Goal: Information Seeking & Learning: Learn about a topic

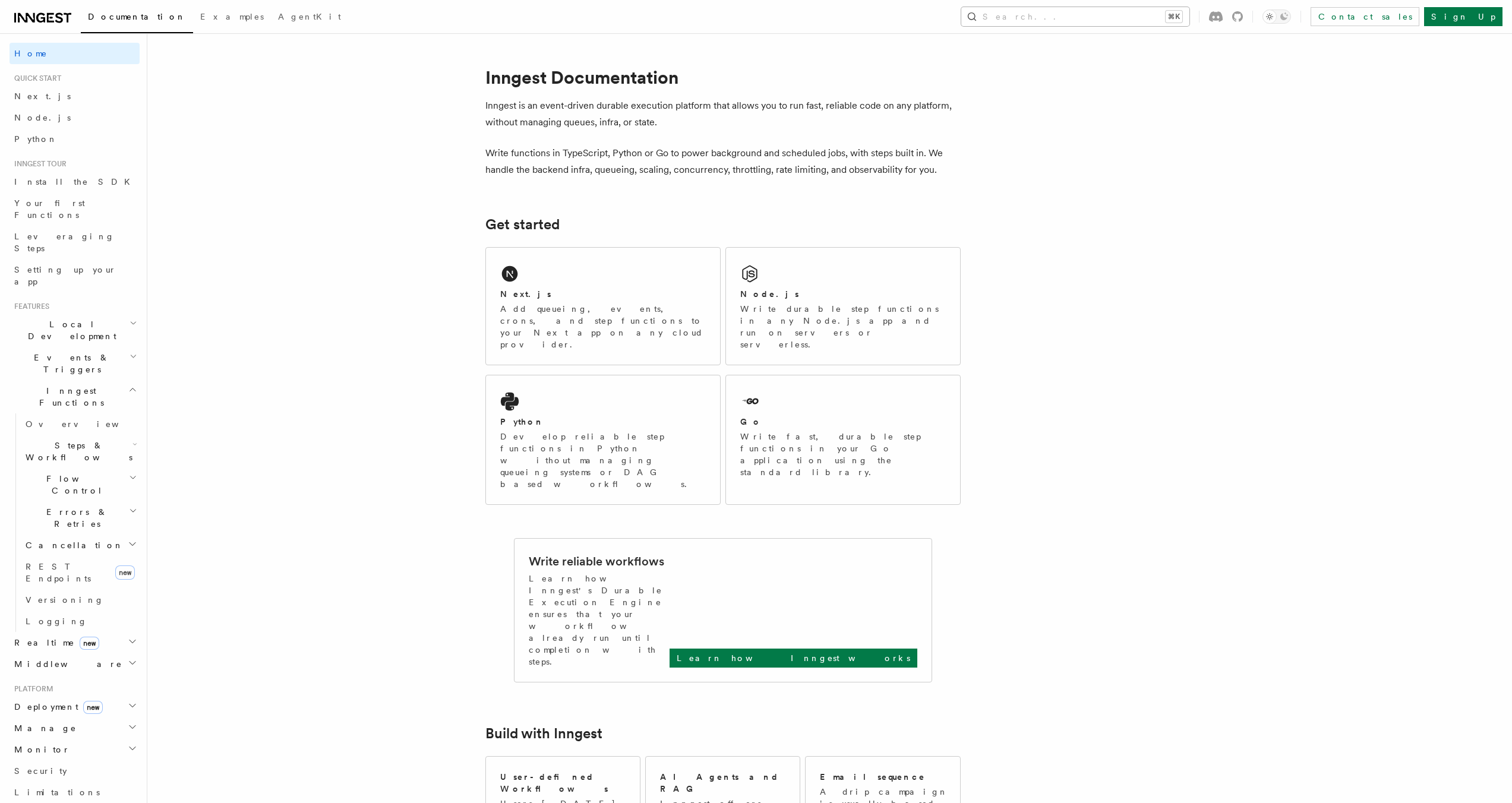
click at [1125, 18] on button "Search... ⌘K" at bounding box center [1076, 17] width 228 height 19
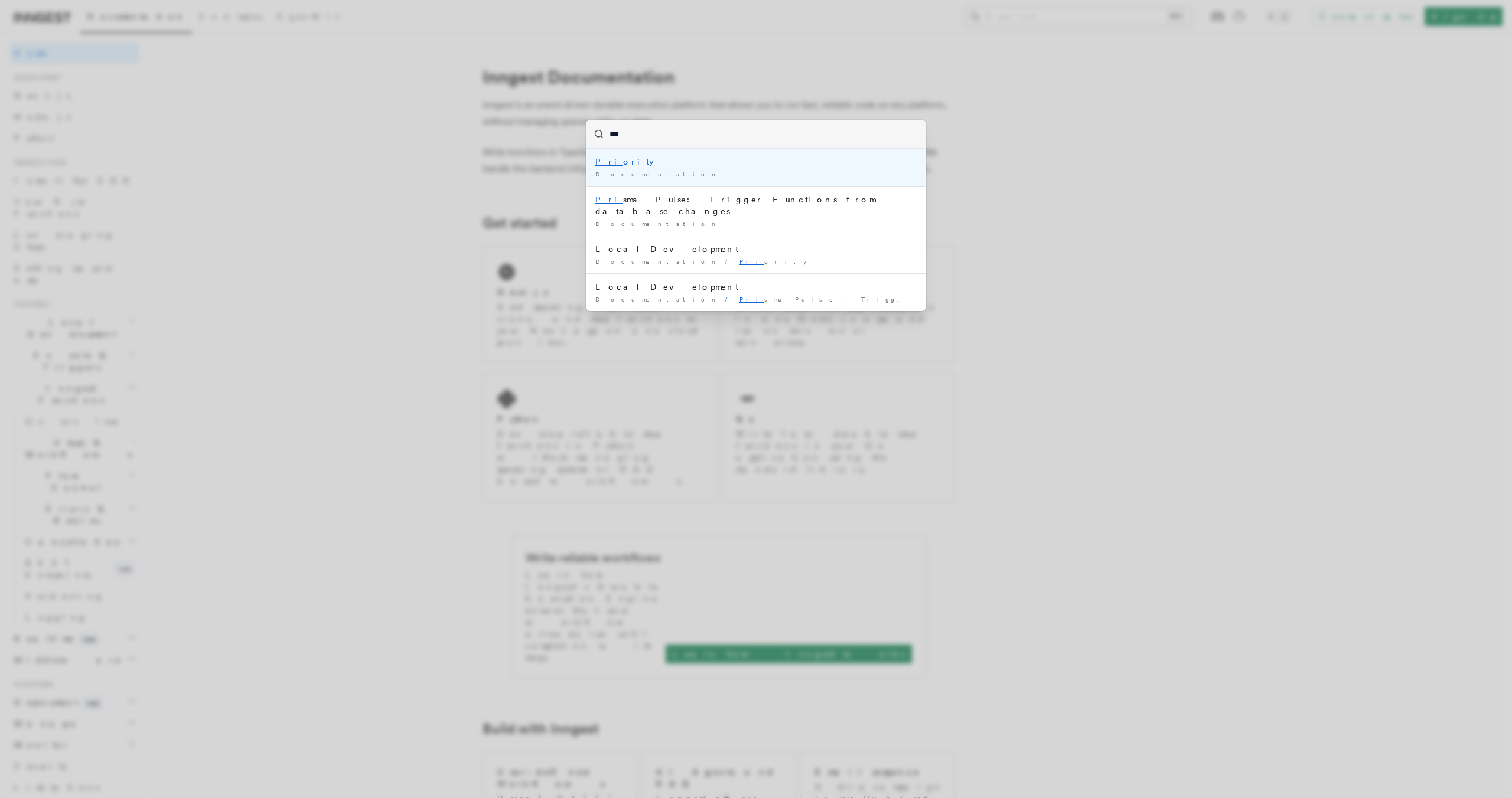
type input "****"
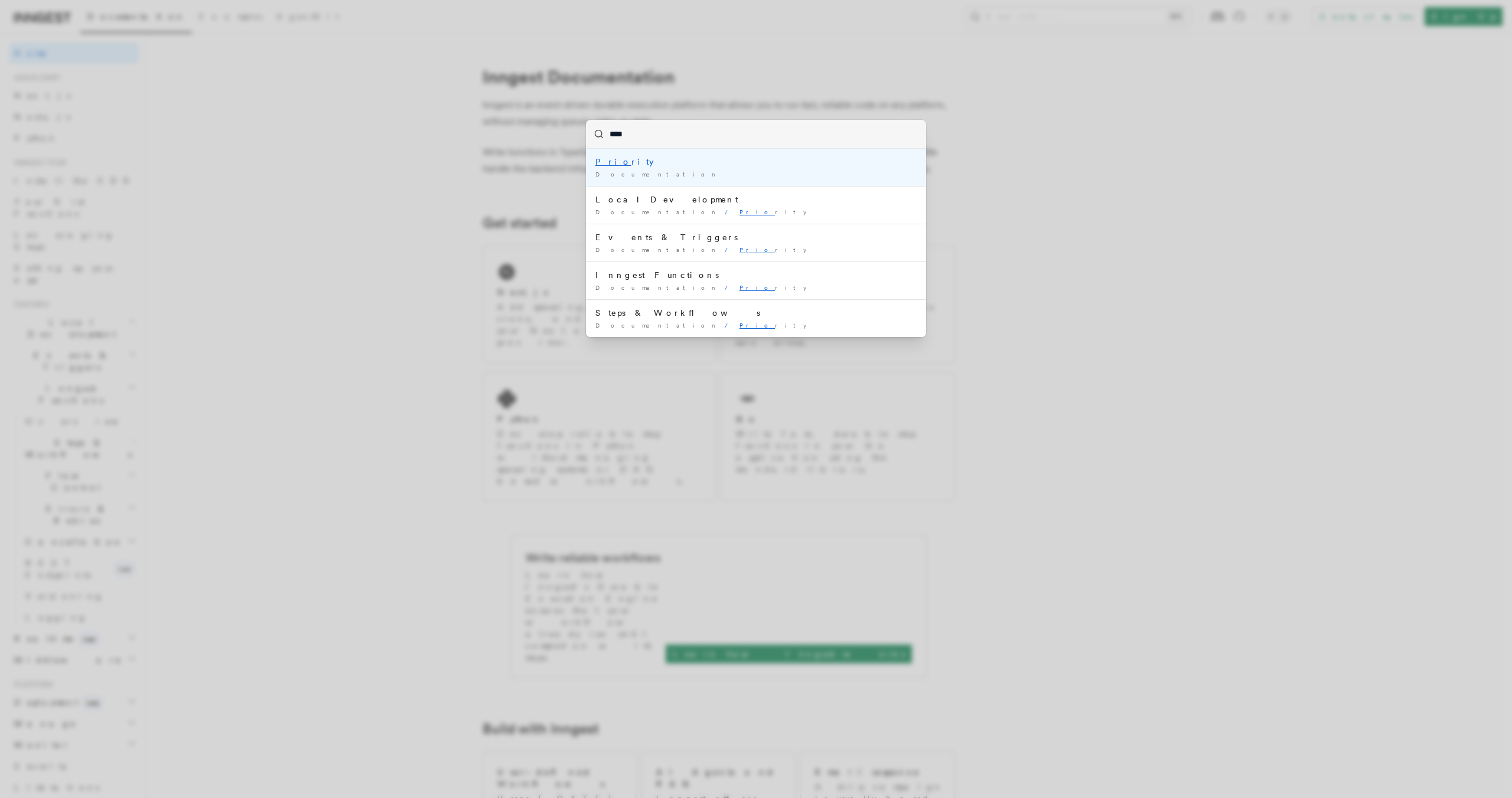
click at [616, 158] on div "Prio rity" at bounding box center [756, 162] width 321 height 12
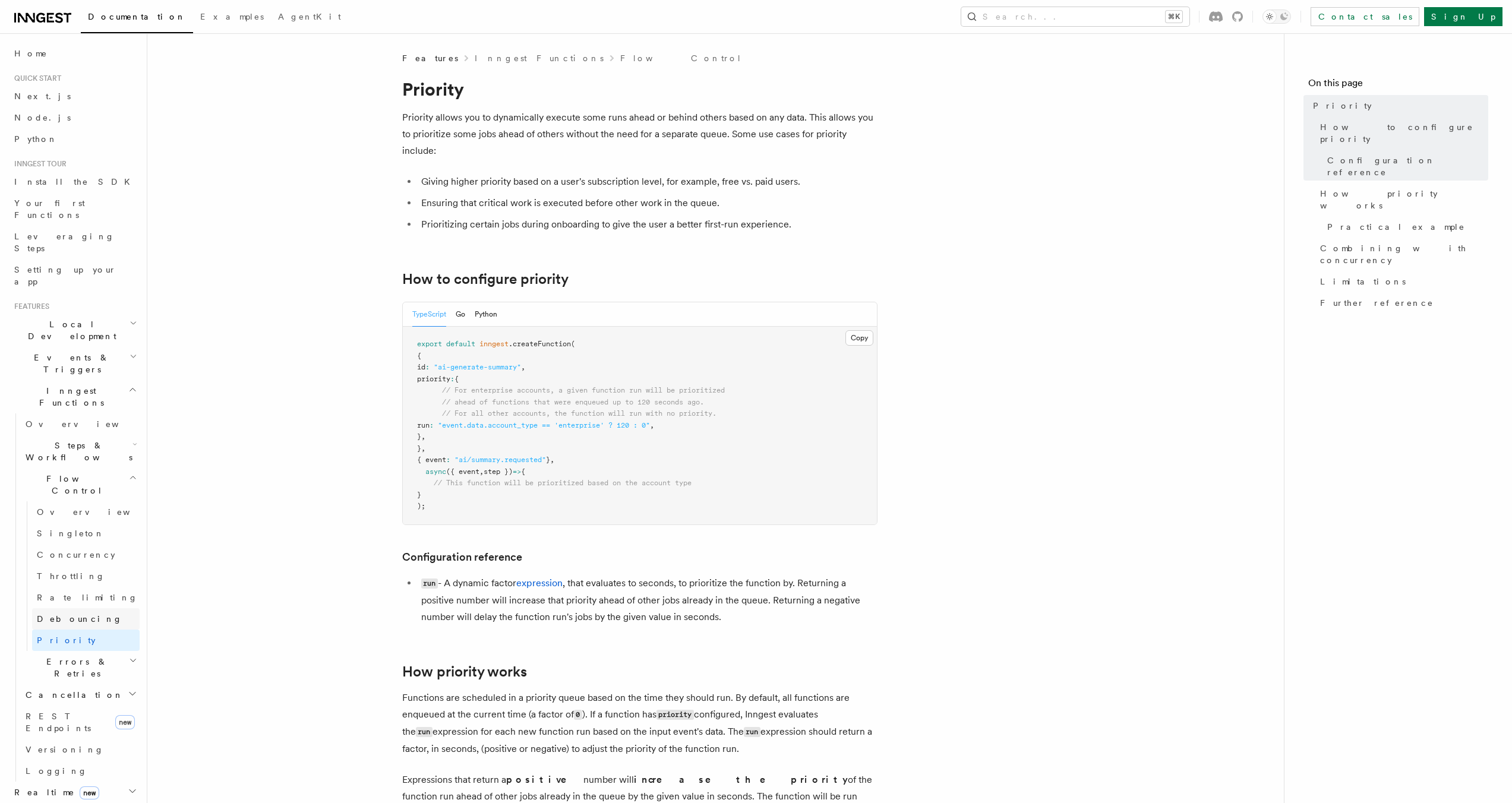
click at [53, 614] on span "Debouncing" at bounding box center [79, 619] width 85 height 10
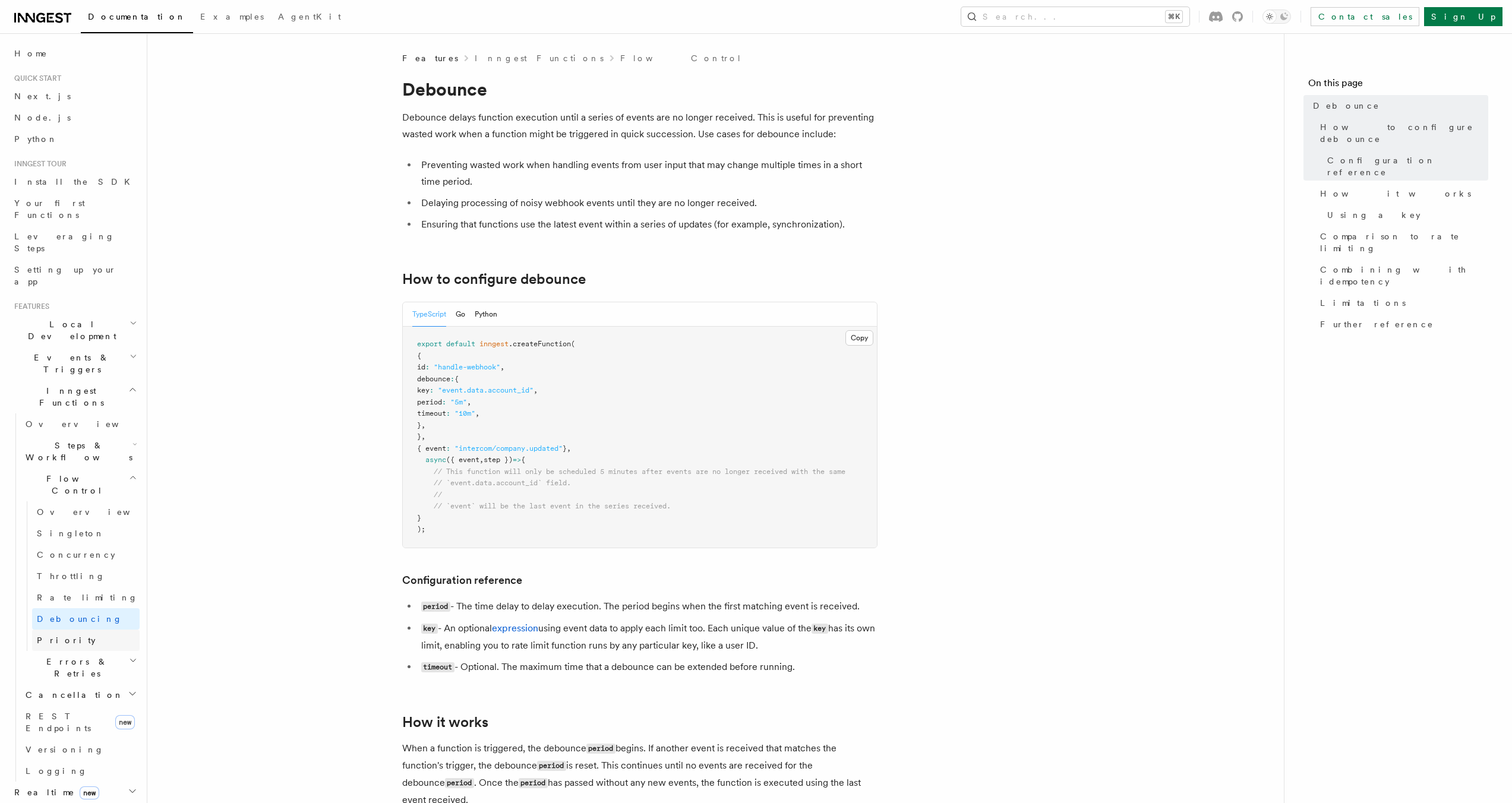
click at [44, 636] on span "Priority" at bounding box center [66, 640] width 59 height 10
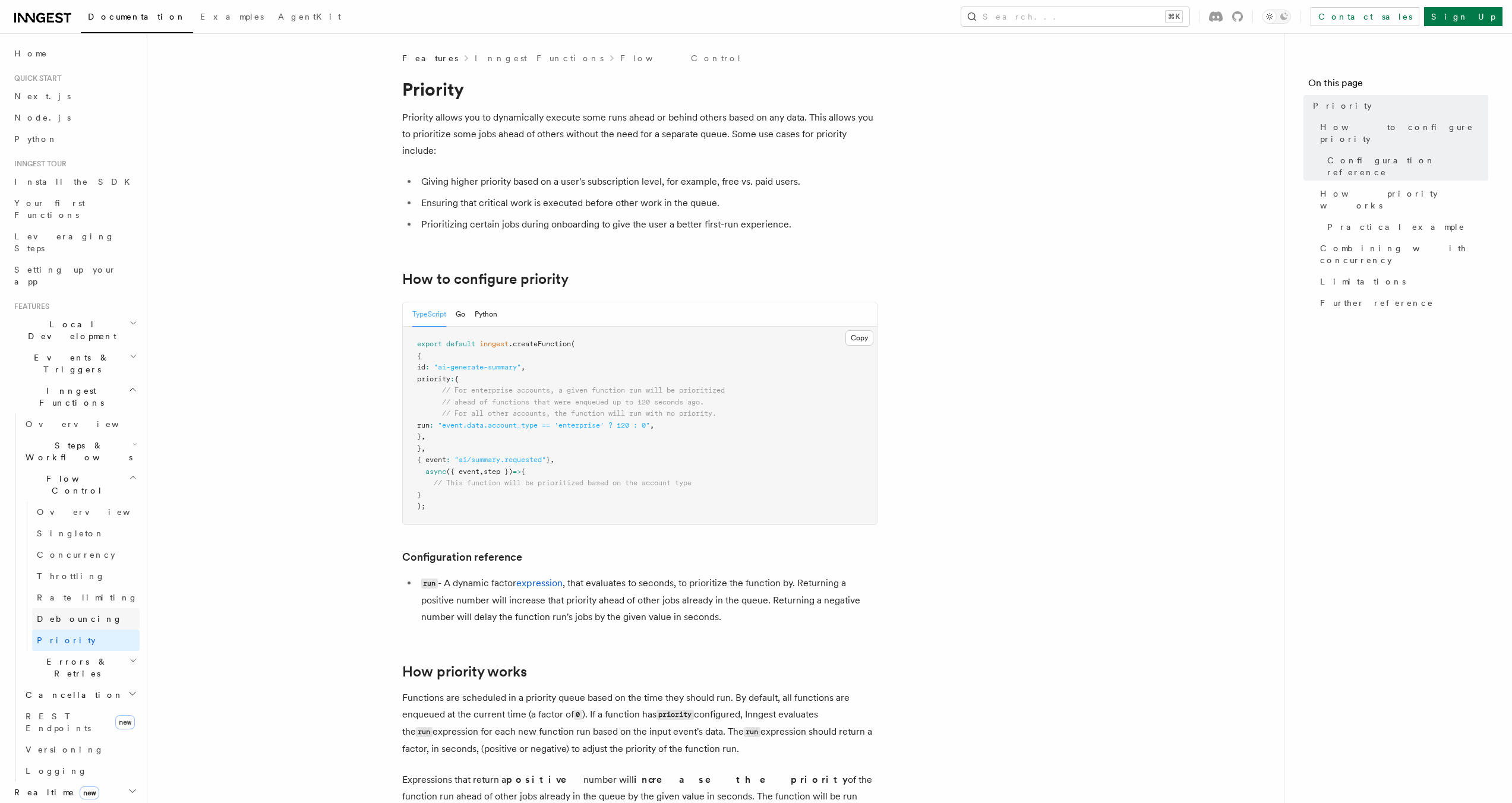
click at [49, 614] on span "Debouncing" at bounding box center [79, 619] width 85 height 10
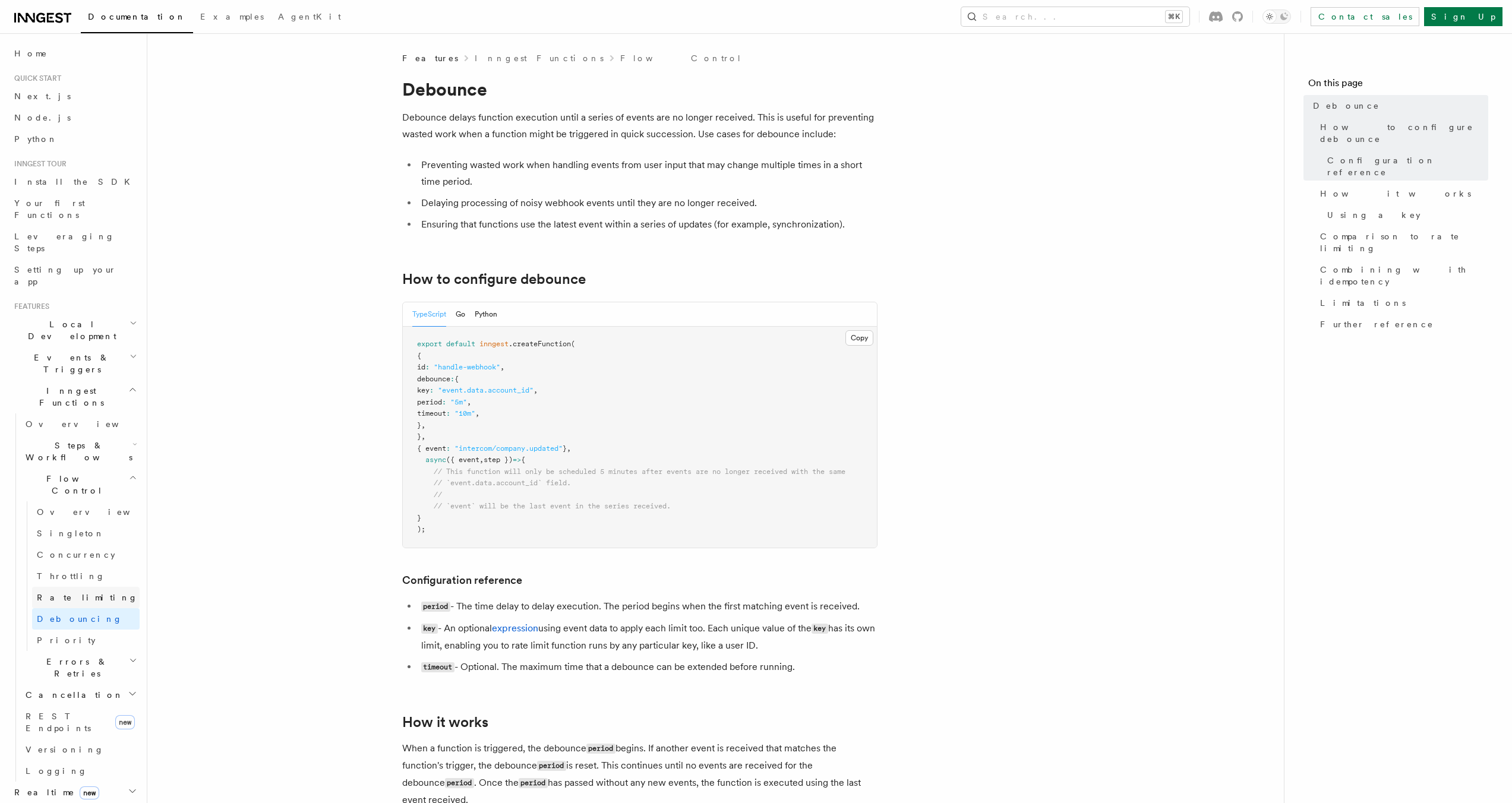
click at [53, 587] on link "Rate limiting" at bounding box center [86, 597] width 108 height 21
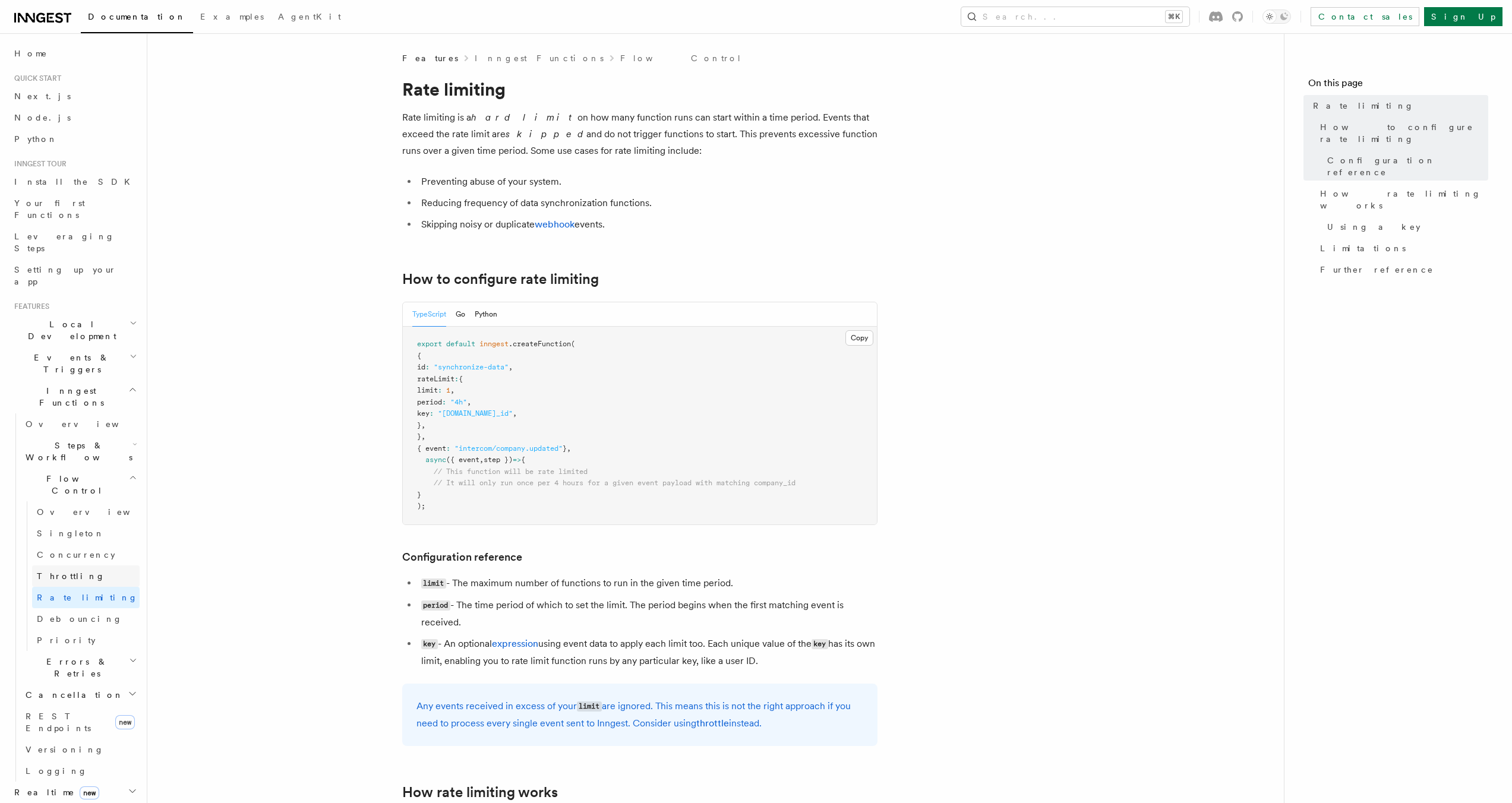
click at [56, 571] on span "Throttling" at bounding box center [71, 576] width 69 height 10
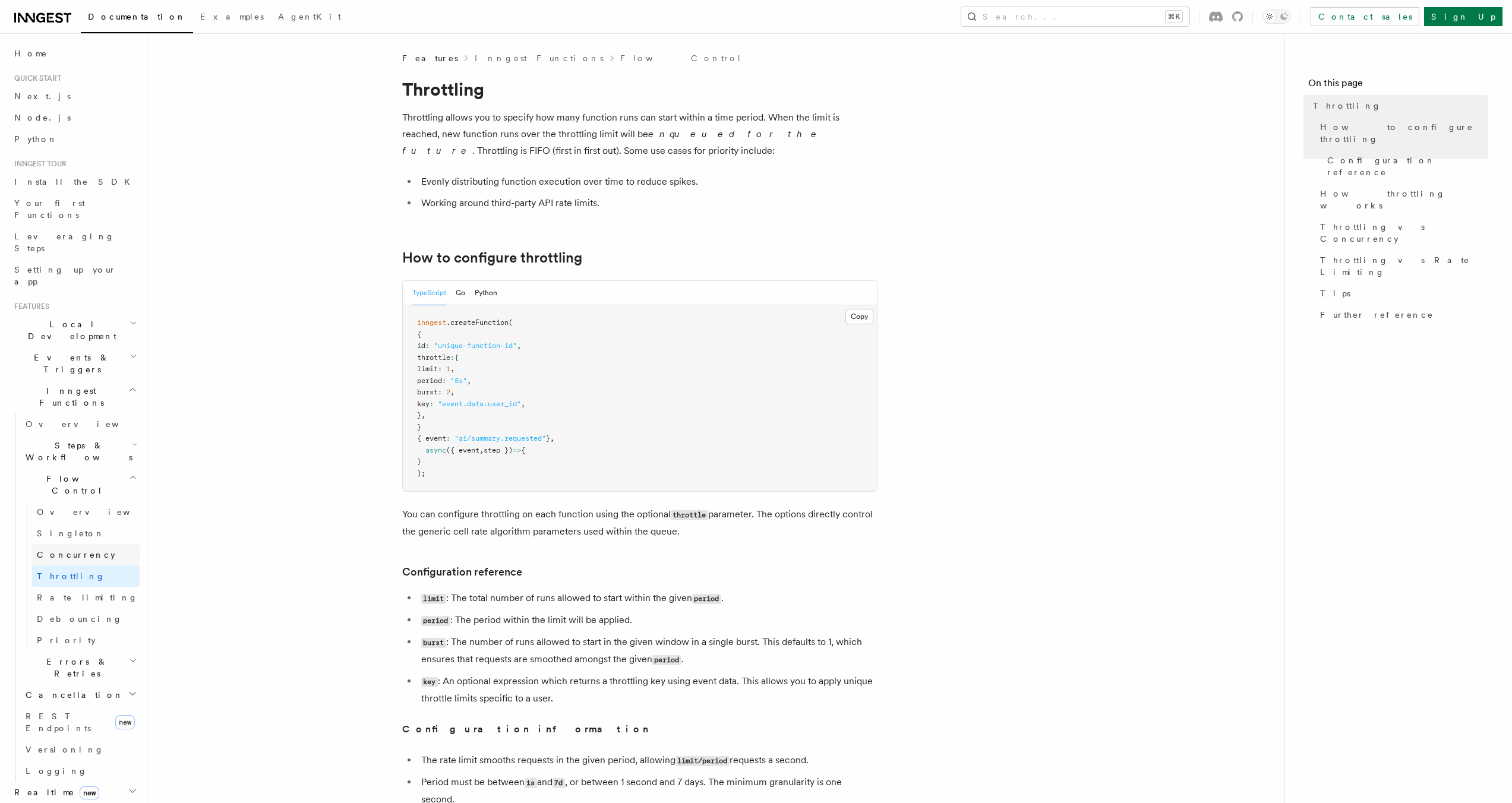
click at [62, 550] on span "Concurrency" at bounding box center [76, 555] width 78 height 10
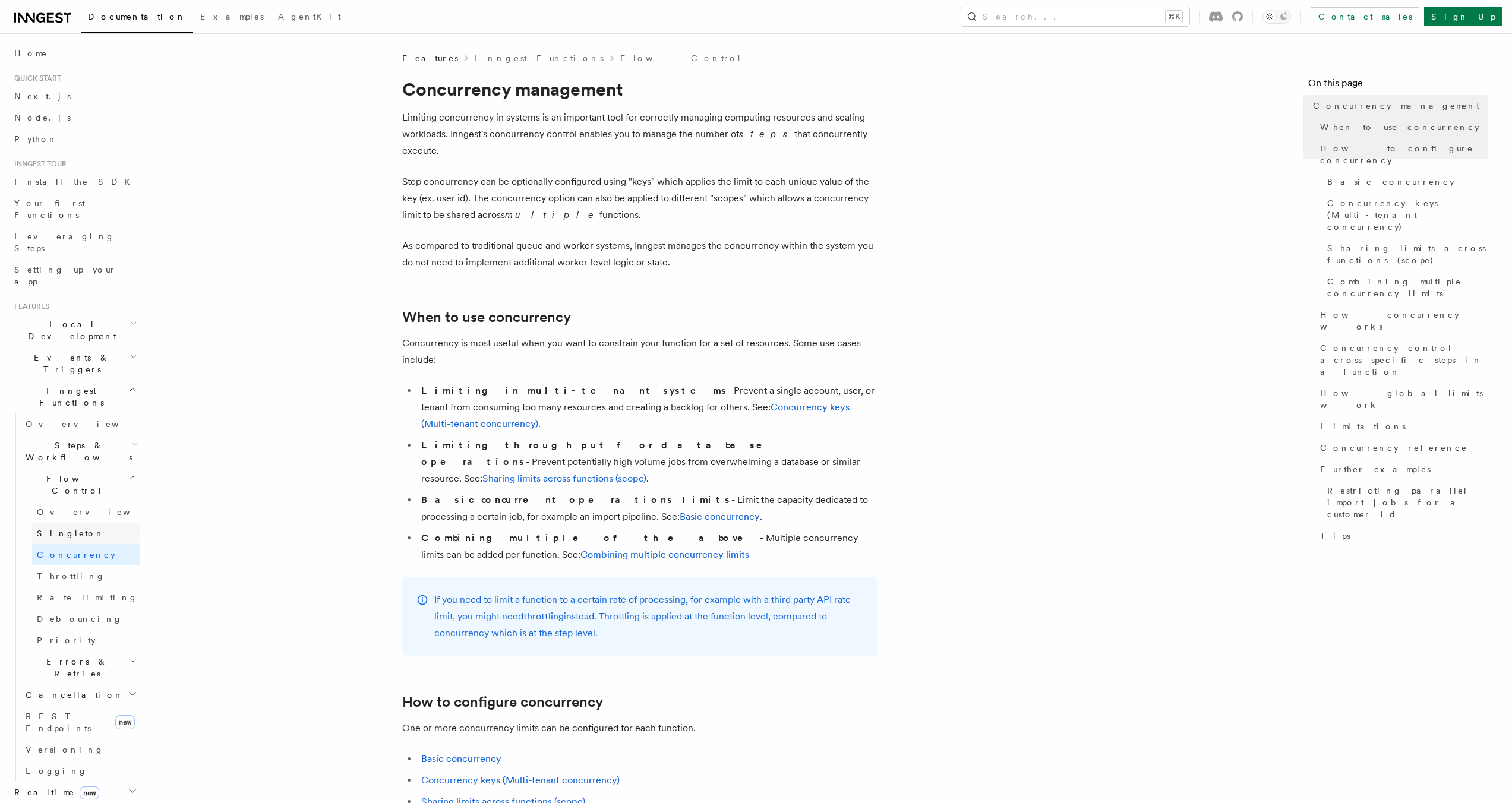
click at [57, 528] on span "Singleton" at bounding box center [71, 533] width 68 height 10
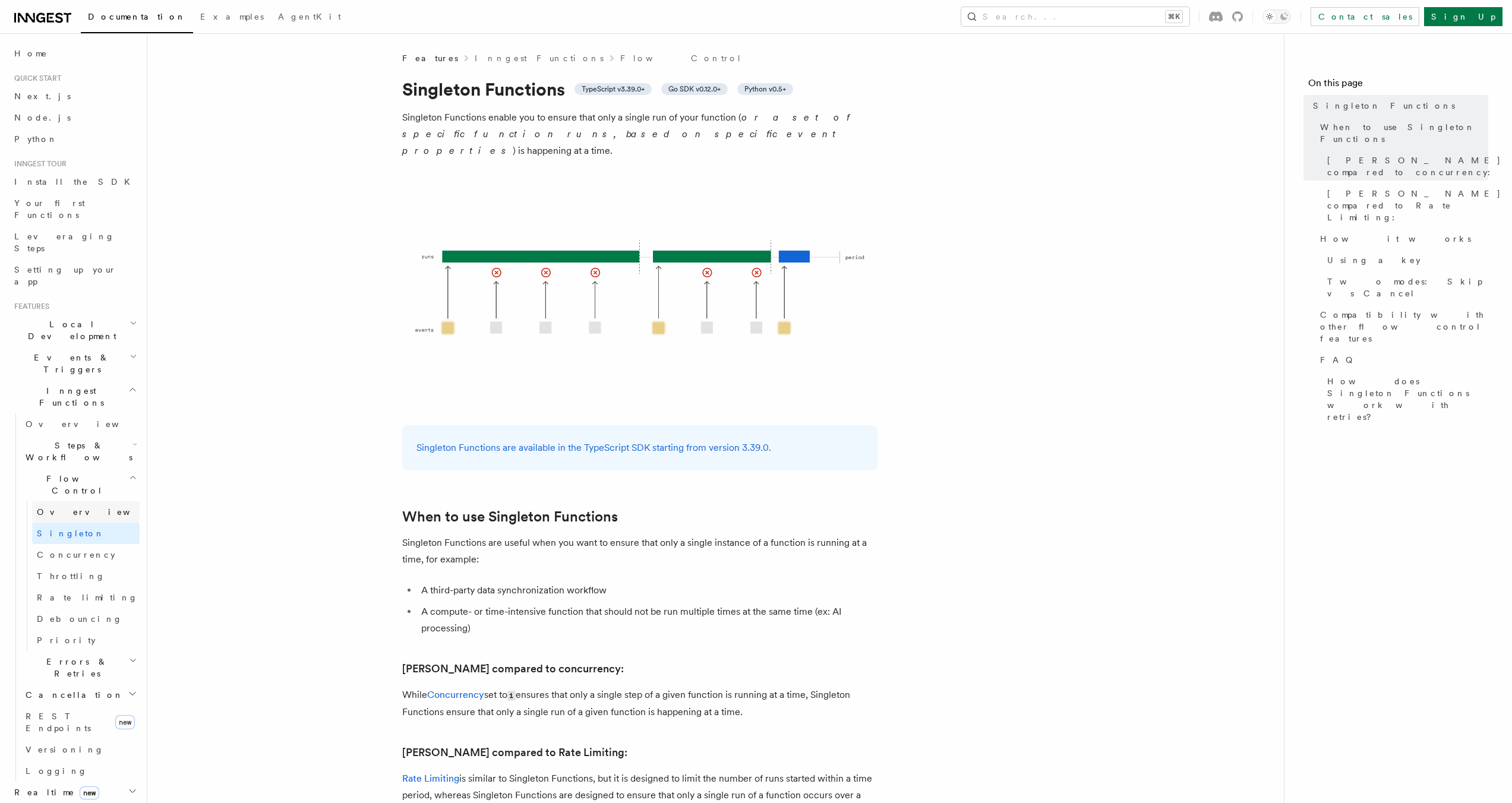
click at [56, 507] on span "Overview" at bounding box center [98, 512] width 123 height 10
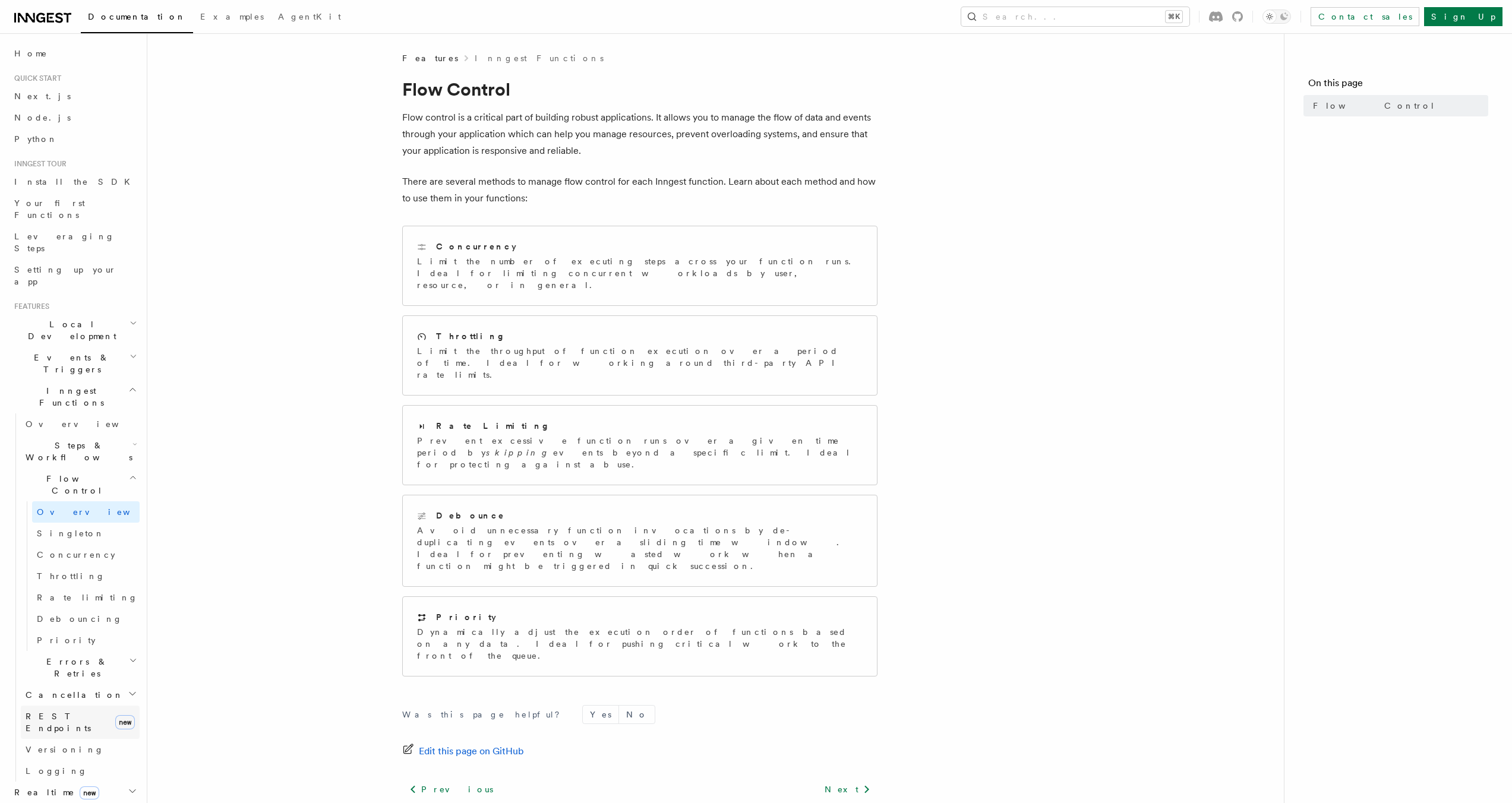
click at [63, 712] on span "REST Endpoints" at bounding box center [58, 722] width 65 height 21
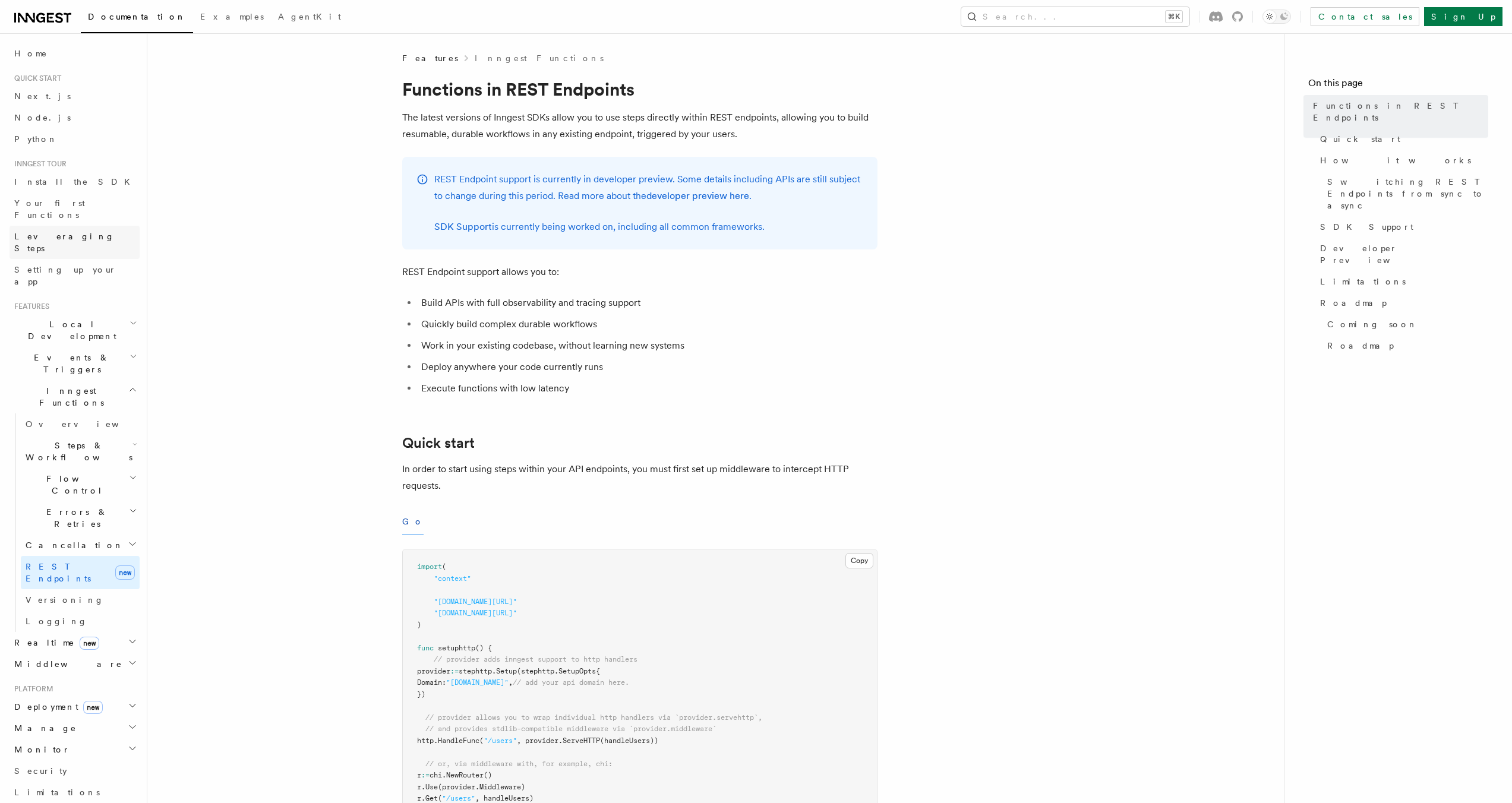
click at [69, 232] on span "Leveraging Steps" at bounding box center [64, 242] width 101 height 21
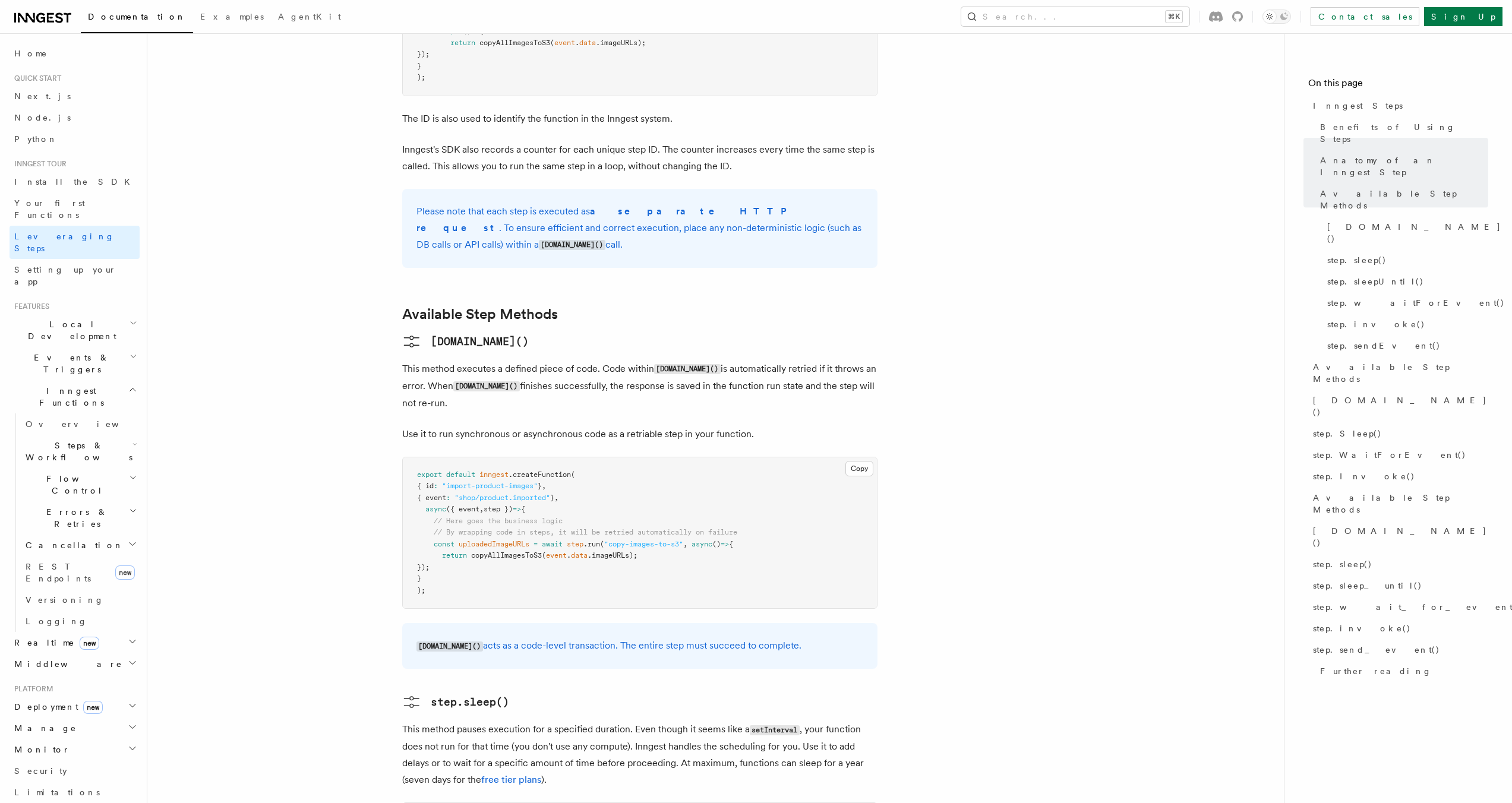
scroll to position [762, 0]
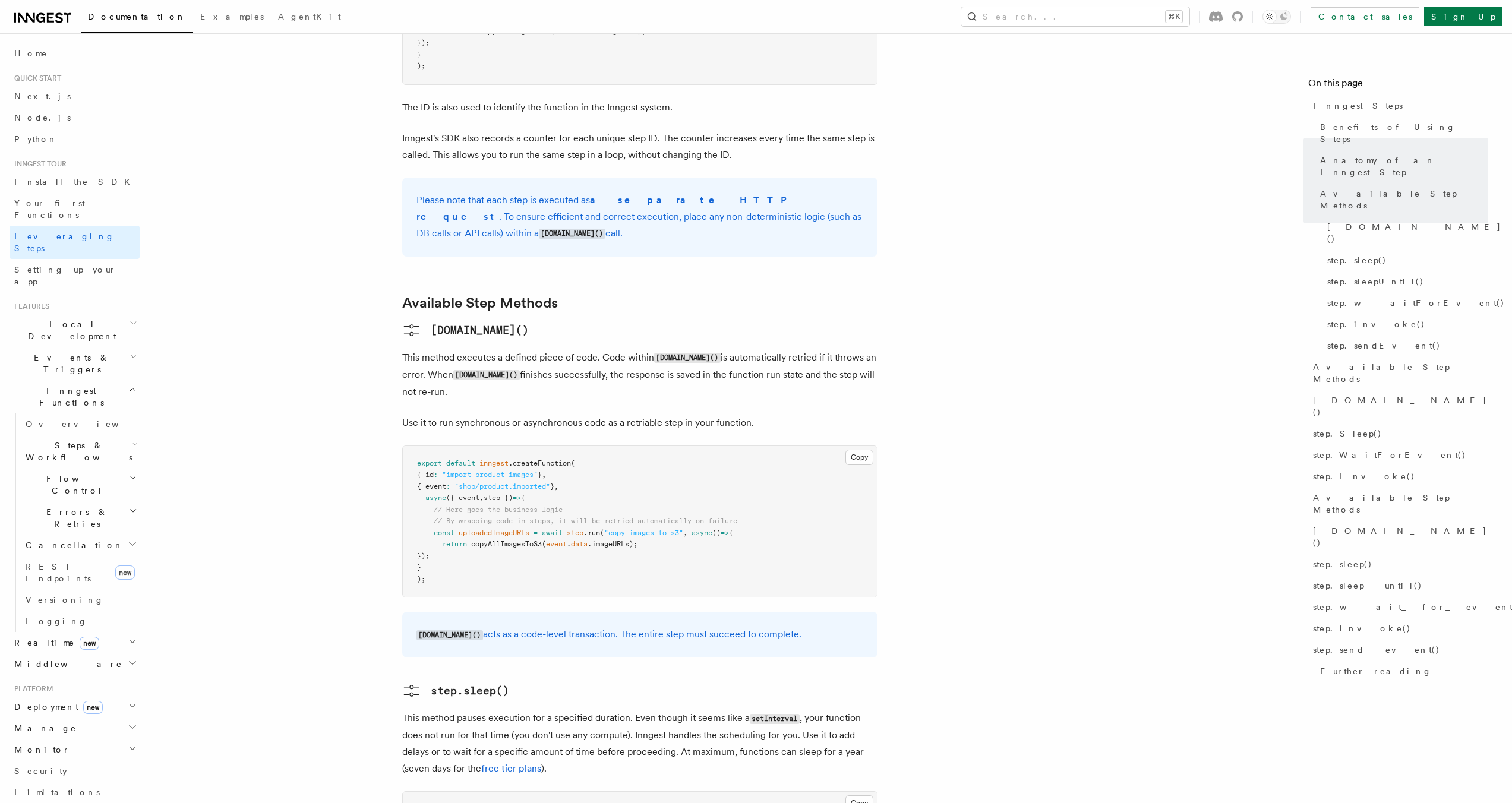
click at [128, 697] on h2 "Deployment new" at bounding box center [74, 707] width 130 height 21
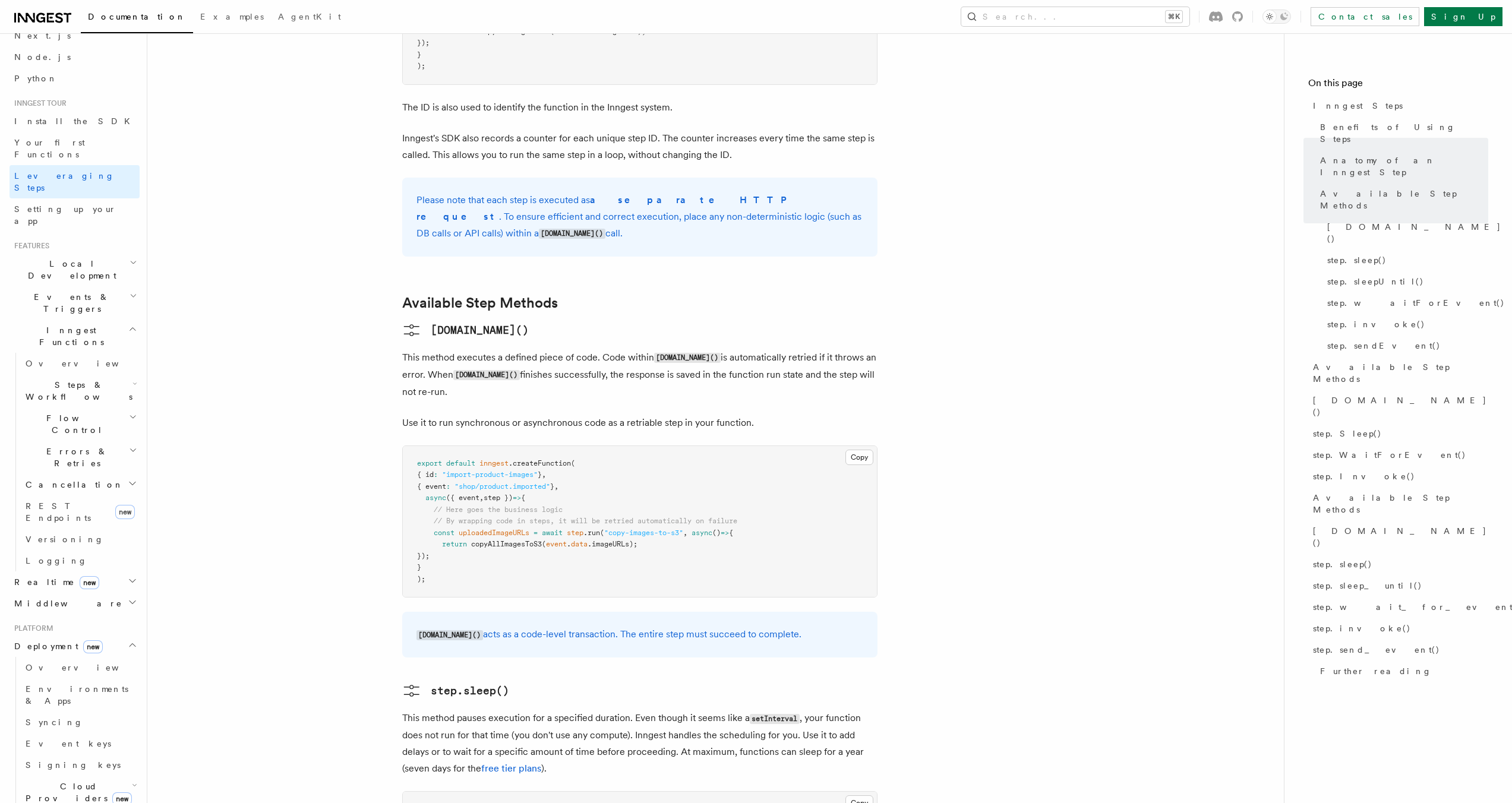
scroll to position [83, 0]
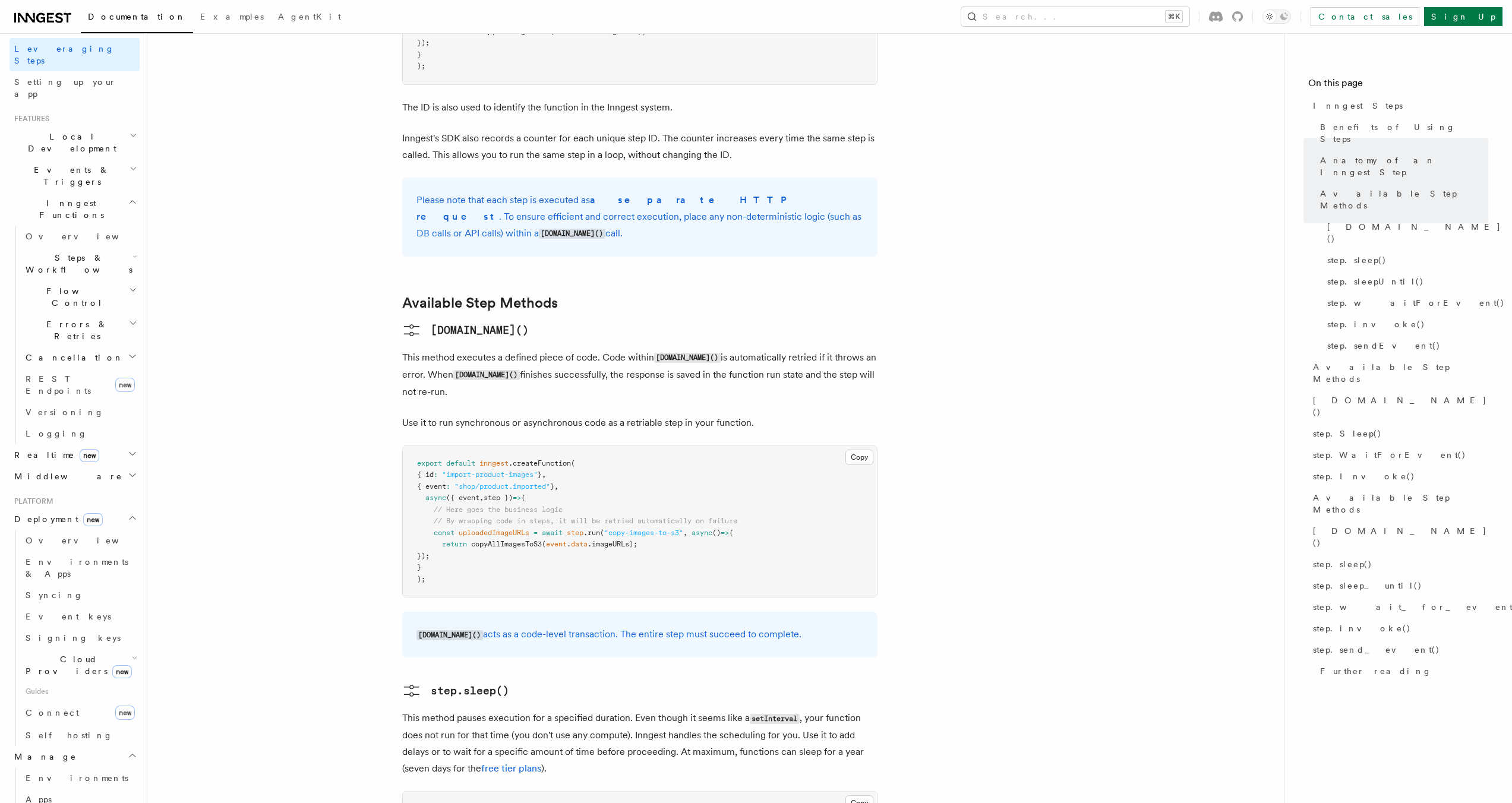
scroll to position [192, 0]
click at [80, 784] on link "Apps" at bounding box center [80, 795] width 119 height 21
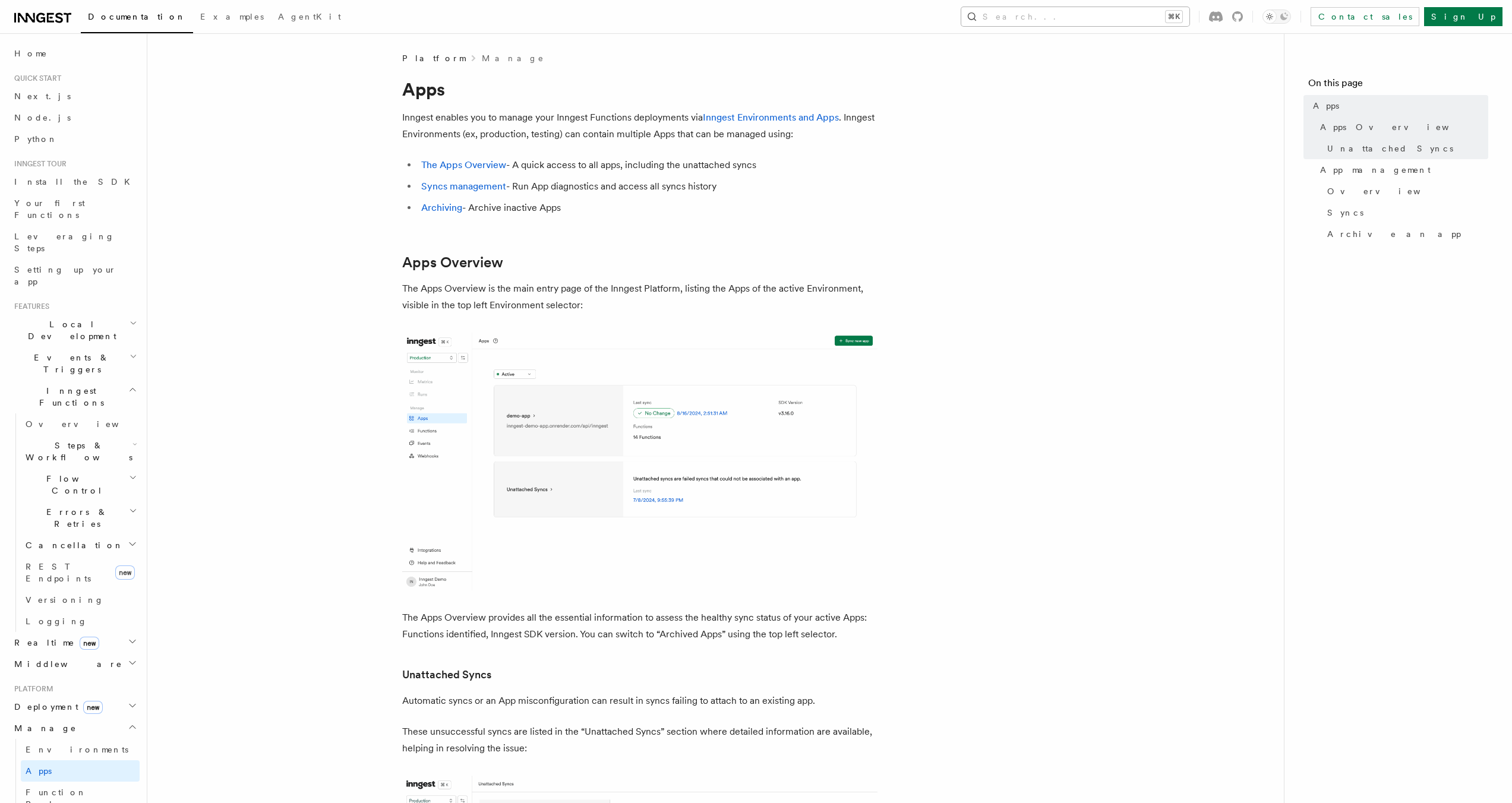
click at [1084, 9] on button "Search... ⌘K" at bounding box center [1076, 17] width 228 height 19
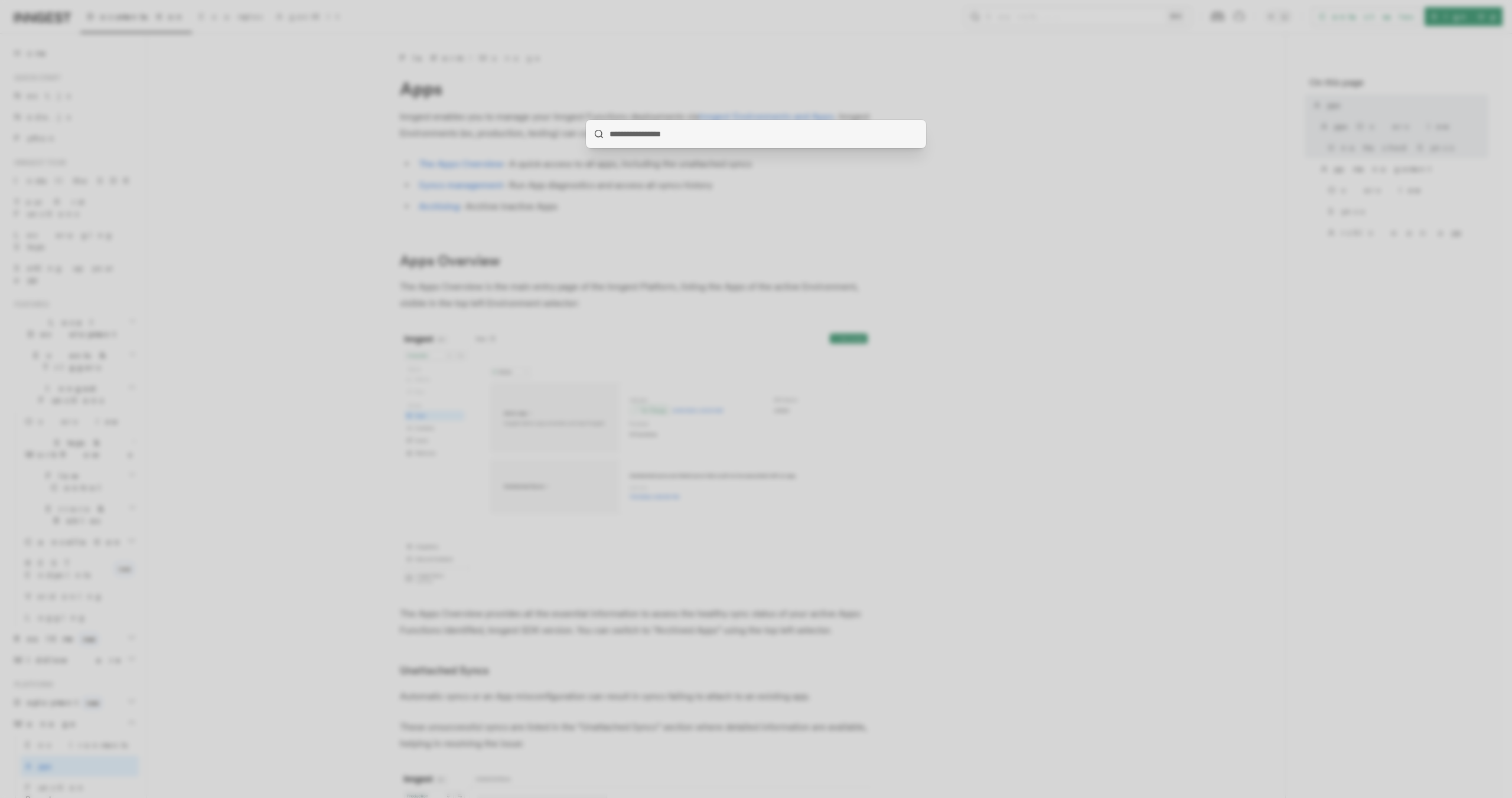
type input "*"
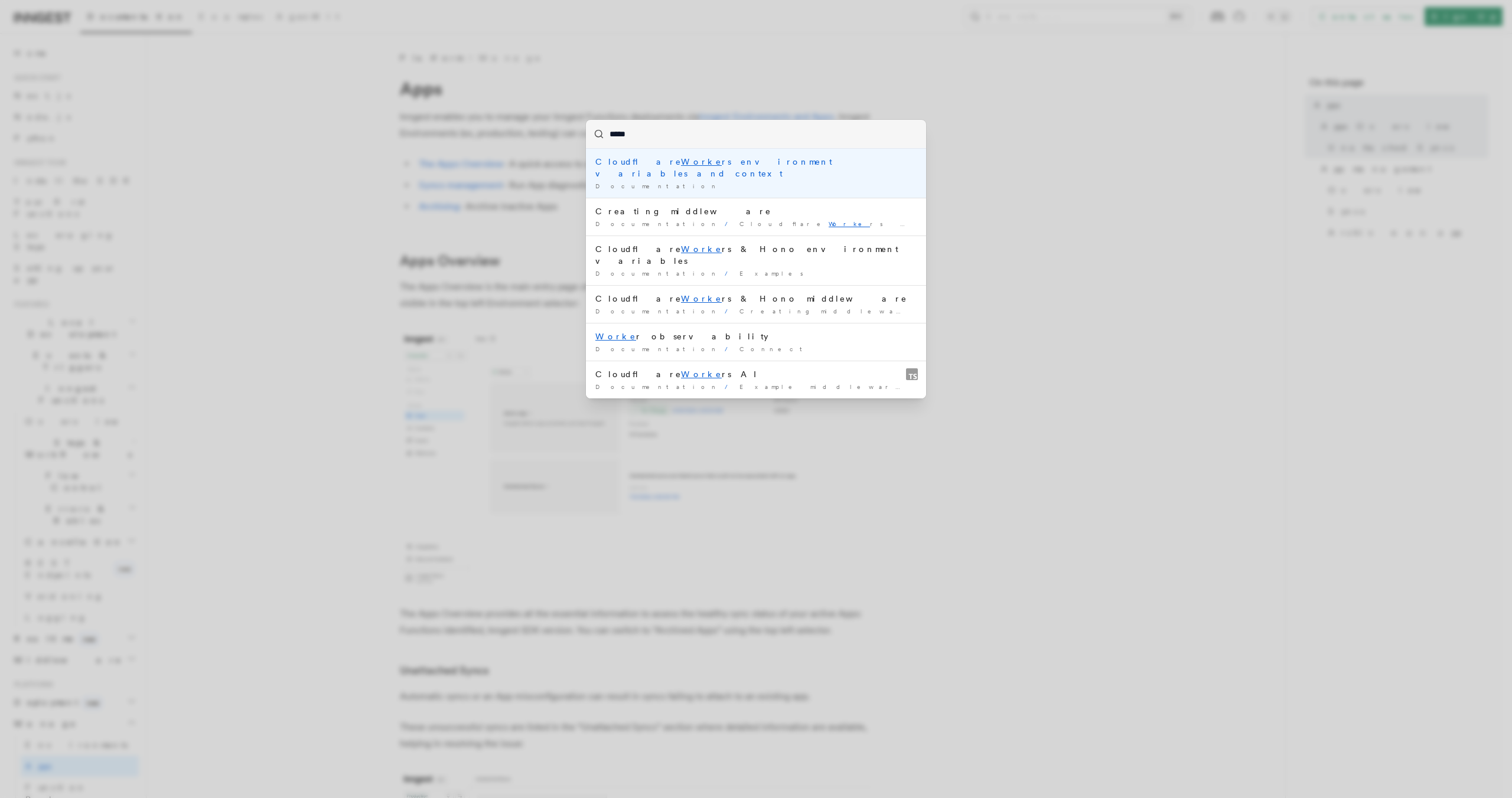
type input "******"
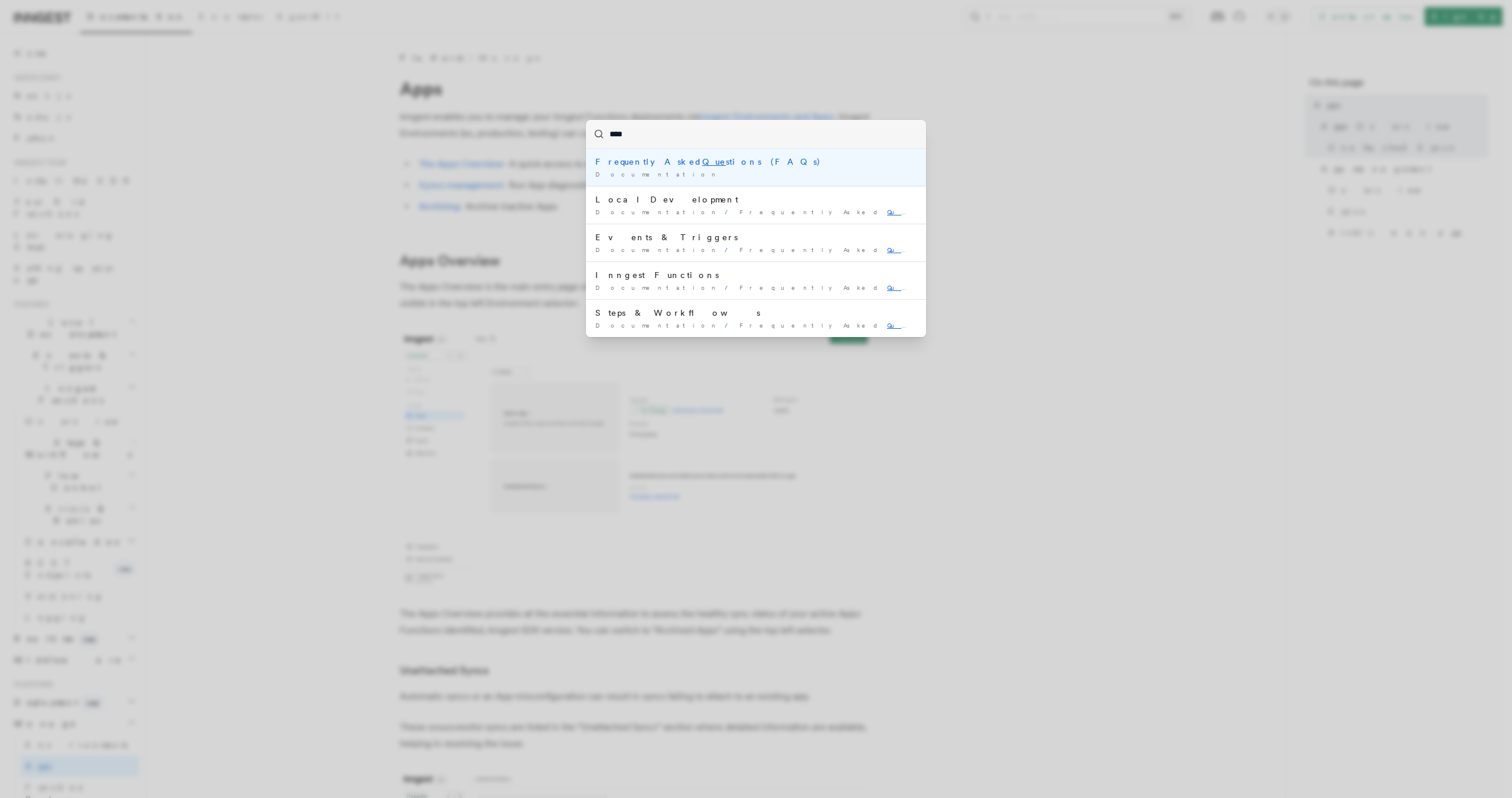
type input "*****"
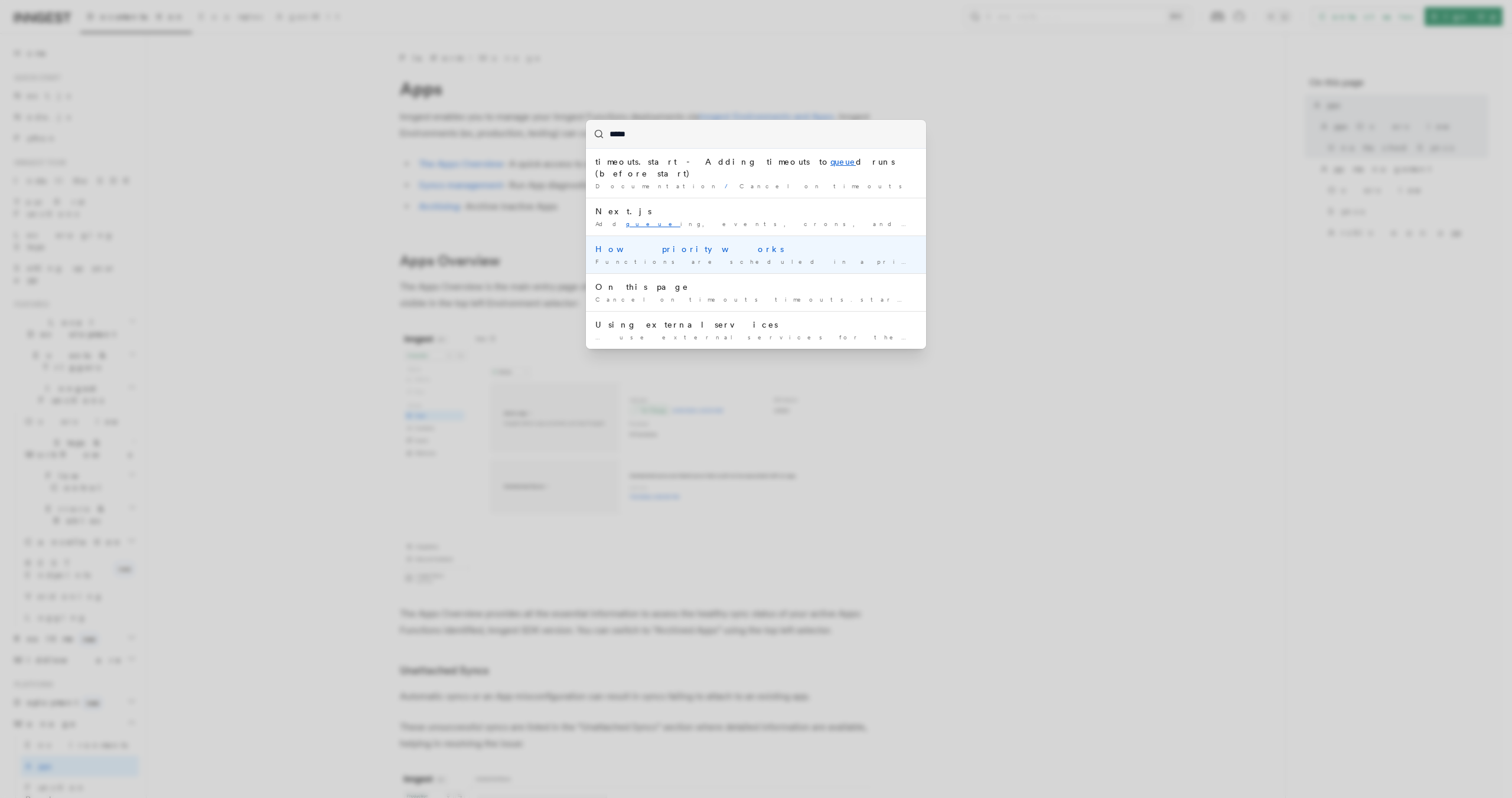
click at [630, 243] on div "How priority works" at bounding box center [756, 249] width 321 height 12
